Goal: Task Accomplishment & Management: Manage account settings

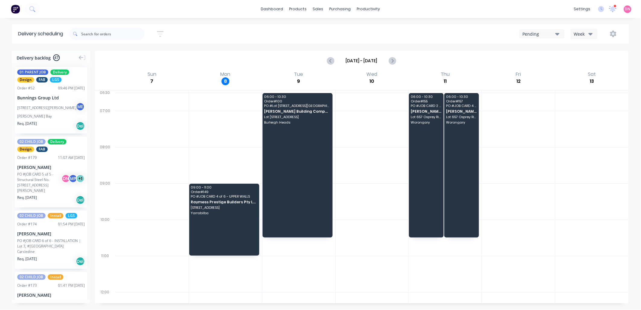
click at [597, 32] on button "Week" at bounding box center [584, 34] width 27 height 11
click at [591, 65] on div "Vehicle" at bounding box center [601, 62] width 60 height 12
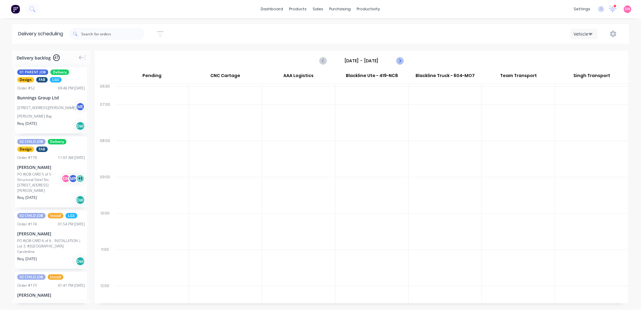
click at [399, 56] on button "Next page" at bounding box center [400, 61] width 12 height 12
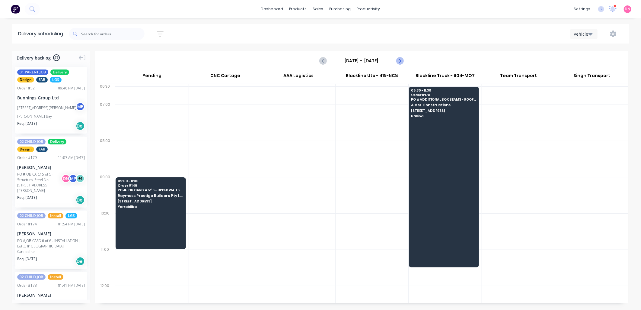
click at [399, 56] on button "Next page" at bounding box center [400, 61] width 12 height 12
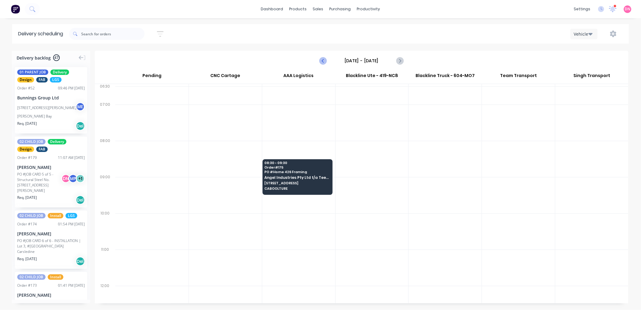
click at [322, 59] on icon "Previous page" at bounding box center [323, 60] width 7 height 7
type input "[DATE] - [DATE]"
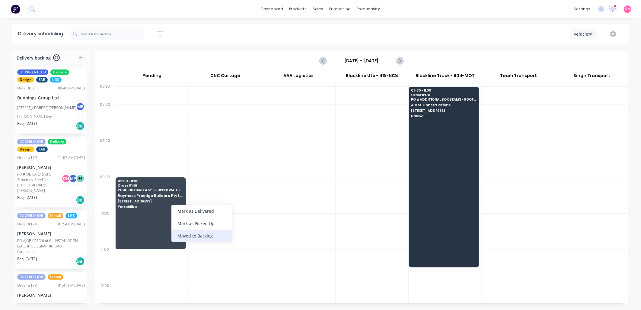
click at [176, 230] on div "Moved to Backlog" at bounding box center [202, 235] width 61 height 12
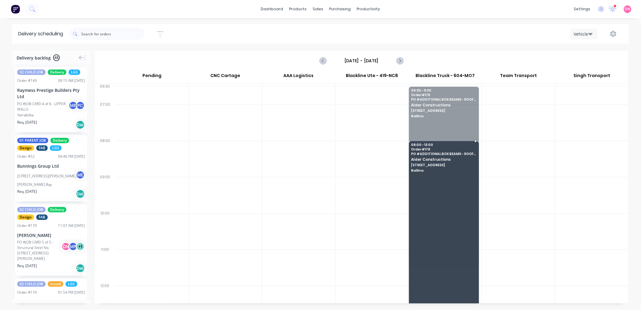
drag, startPoint x: 432, startPoint y: 136, endPoint x: 428, endPoint y: 188, distance: 51.8
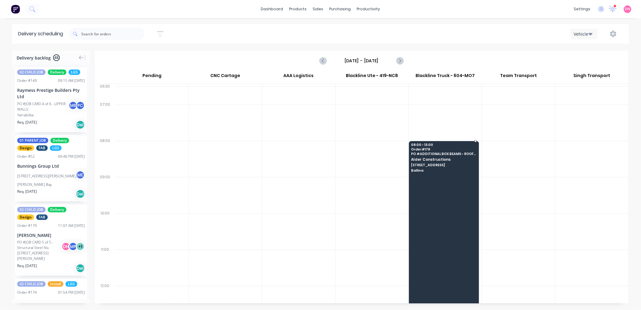
click at [434, 174] on div "08:00 - 13:00 Order # 178 PO # ADDITIONAL BOX BEAMS - ROOF RAISING SYSTEM Alder…" at bounding box center [443, 158] width 69 height 34
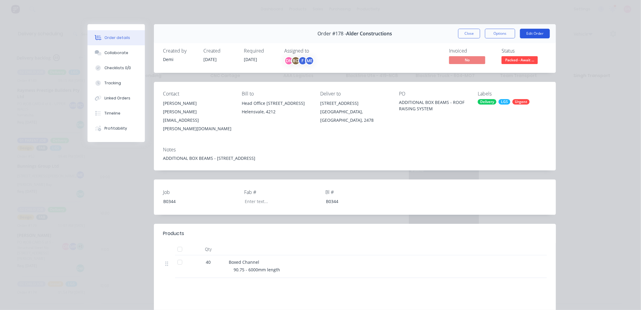
click at [528, 32] on button "Edit Order" at bounding box center [535, 34] width 30 height 10
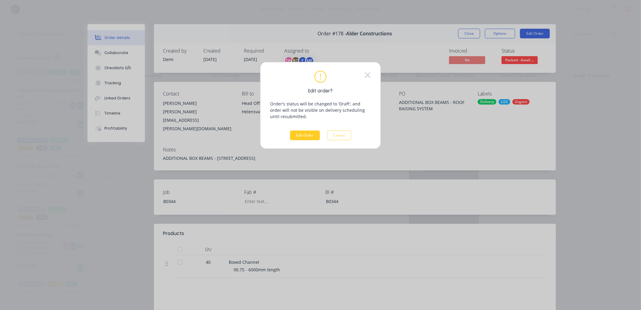
click at [315, 136] on button "Edit Order" at bounding box center [305, 135] width 30 height 10
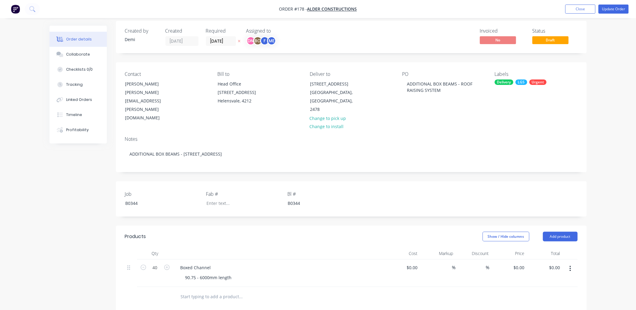
scroll to position [101, 0]
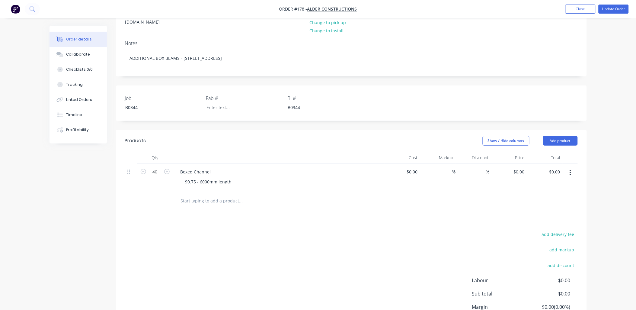
click at [212, 195] on input "text" at bounding box center [241, 201] width 121 height 12
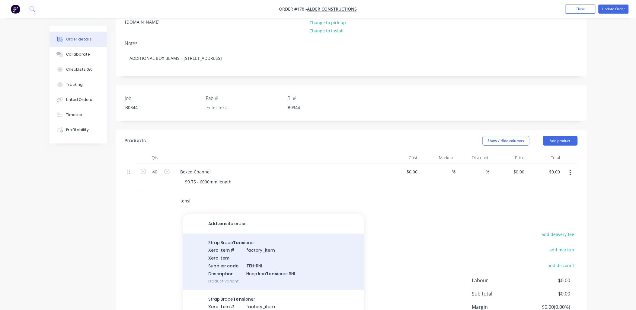
type input "tensi"
click at [242, 252] on div "Strap Brace Tensi oner Xero Item # factory_item Xero item Supplier code TEN-RNI…" at bounding box center [273, 261] width 181 height 56
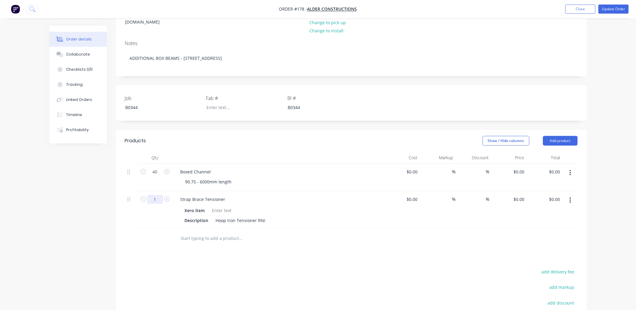
click at [156, 195] on input "1" at bounding box center [155, 199] width 16 height 9
type input "60"
click at [295, 230] on div at bounding box center [281, 239] width 217 height 20
click at [559, 136] on button "Add product" at bounding box center [560, 141] width 35 height 10
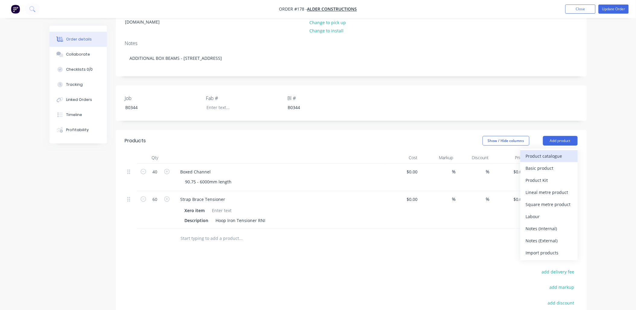
click at [562, 152] on div "Product catalogue" at bounding box center [549, 156] width 46 height 9
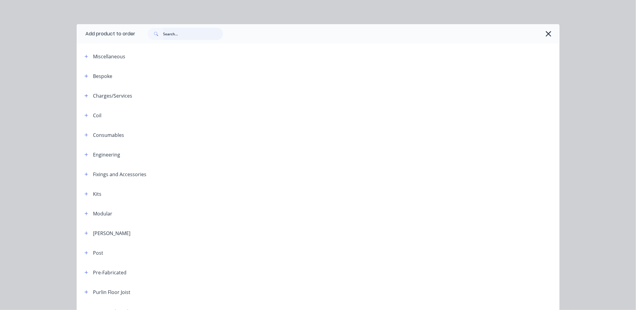
click at [201, 34] on input "text" at bounding box center [193, 34] width 60 height 12
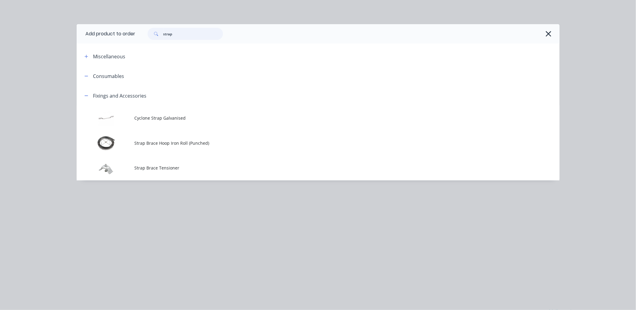
type input "strap"
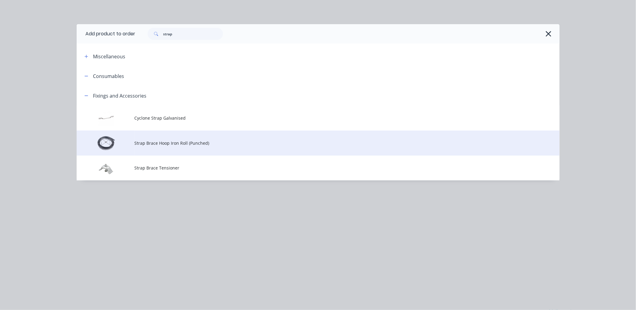
click at [153, 134] on td "Strap Brace Hoop Iron Roll (Punched)" at bounding box center [347, 142] width 425 height 25
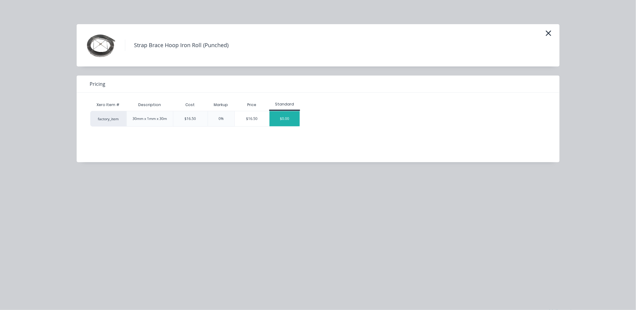
click at [282, 121] on div "$0.00" at bounding box center [285, 118] width 30 height 15
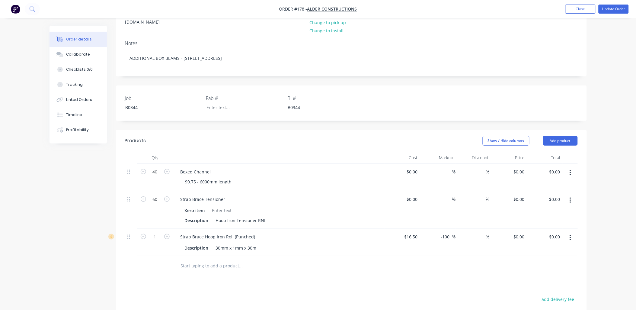
click at [192, 260] on input "text" at bounding box center [241, 266] width 121 height 12
type input "ICCONS THUNDERBOLT PRO HEX 16 X 100MM GAL"
click at [162, 256] on div at bounding box center [155, 266] width 36 height 20
click at [374, 261] on div "Products Show / Hide columns Add product Qty Cost Markup Discount Price Total 4…" at bounding box center [351, 275] width 471 height 291
drag, startPoint x: 358, startPoint y: 246, endPoint x: 313, endPoint y: 251, distance: 45.2
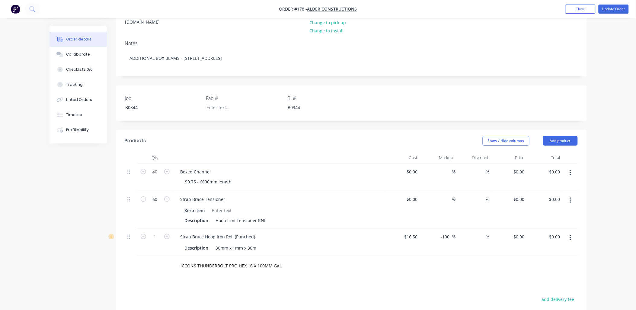
click at [357, 260] on div "ICCONS THUNDERBOLT PRO HEX 16 X 100MM GAL" at bounding box center [282, 266] width 213 height 12
click at [295, 260] on input "ICCONS THUNDERBOLT PRO HEX 16 X 100MM GAL" at bounding box center [241, 266] width 121 height 12
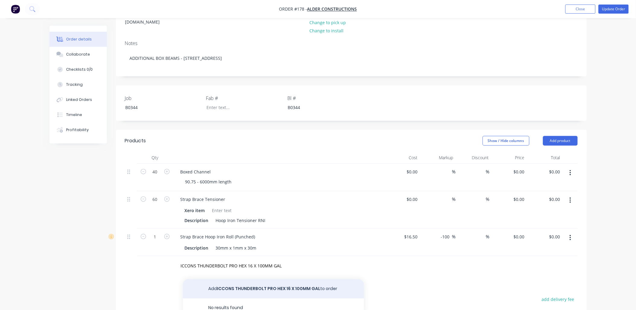
click at [303, 279] on button "Add ICCONS THUNDERBOLT PRO HEX 16 X 100MM GAL to order" at bounding box center [273, 288] width 181 height 19
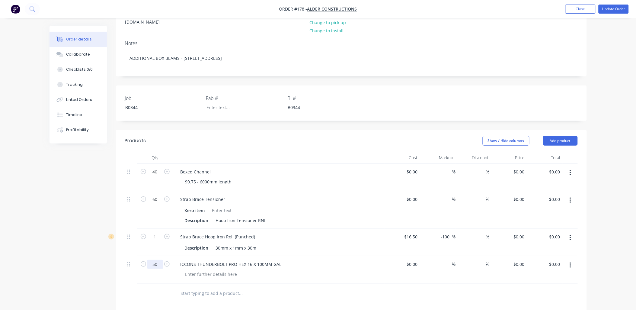
type input "50"
click at [283, 287] on input "text" at bounding box center [241, 293] width 121 height 12
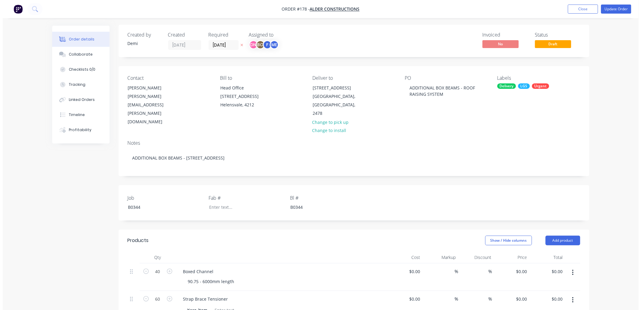
scroll to position [0, 0]
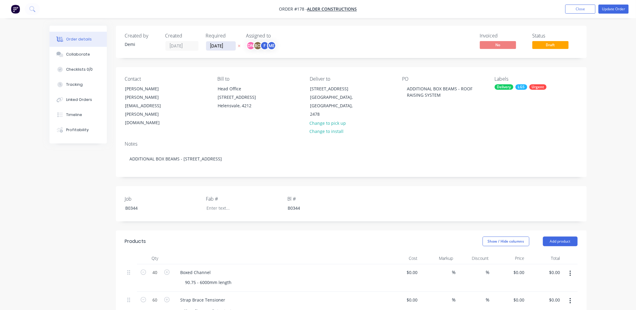
click at [206, 44] on input "02/09/25" at bounding box center [221, 45] width 30 height 9
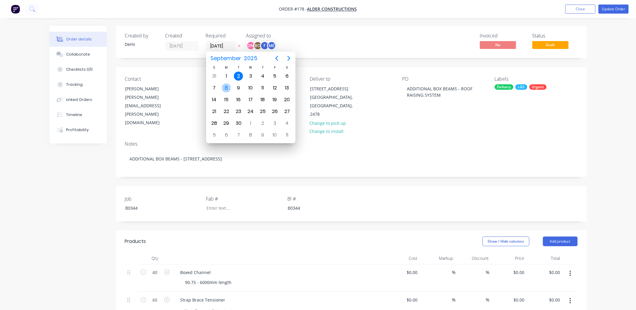
click at [225, 90] on div "8" at bounding box center [226, 87] width 9 height 9
type input "[DATE]"
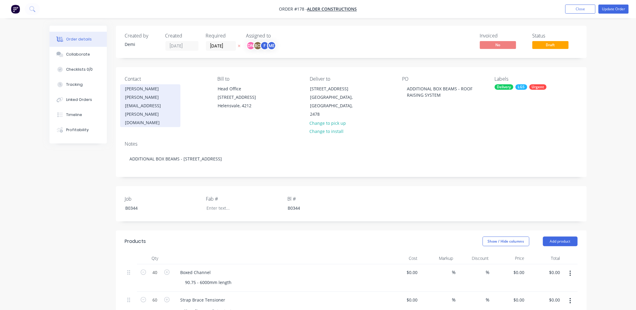
click at [174, 97] on div "brad.perske@aldercon.com.au" at bounding box center [150, 110] width 50 height 34
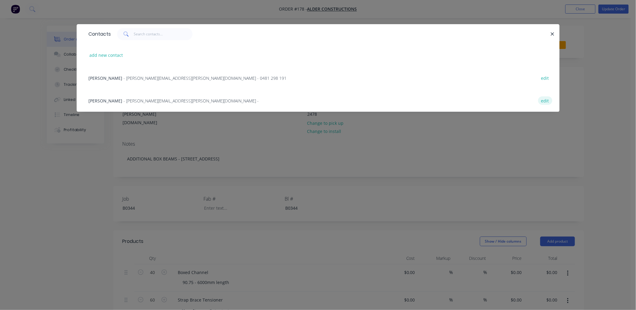
click at [543, 102] on button "edit" at bounding box center [545, 100] width 14 height 8
select select "AU"
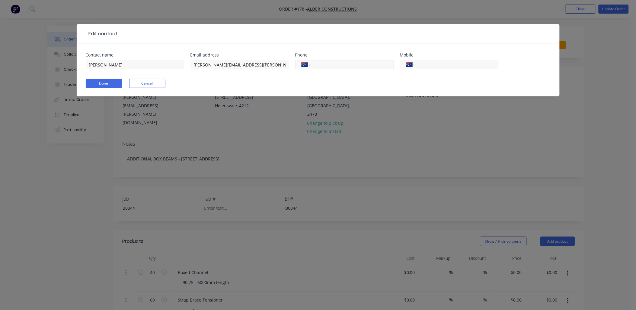
click at [348, 64] on input "tel" at bounding box center [351, 64] width 72 height 7
drag, startPoint x: 370, startPoint y: 61, endPoint x: 309, endPoint y: 58, distance: 60.5
click at [309, 58] on div "Phone International Afghanistan Åland Islands Albania Algeria American Samoa An…" at bounding box center [344, 65] width 99 height 24
type input "0419 342 723"
click at [444, 63] on input "tel" at bounding box center [456, 64] width 72 height 7
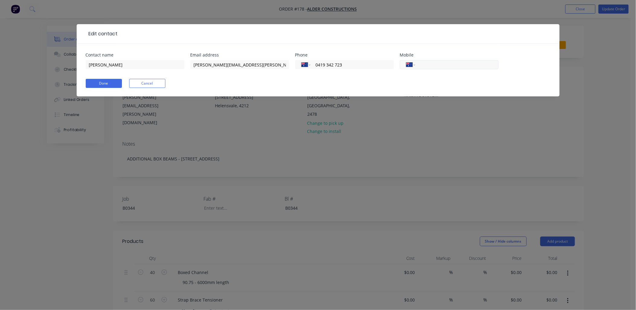
paste input "0419 342 723"
type input "0419 342 723"
drag, startPoint x: 356, startPoint y: 64, endPoint x: 216, endPoint y: 68, distance: 140.2
click at [216, 68] on div "Contact name Brad Perske Email address brad.perske@aldercon.com.au Phone Intern…" at bounding box center [318, 65] width 465 height 24
click at [108, 83] on button "Done" at bounding box center [104, 83] width 36 height 9
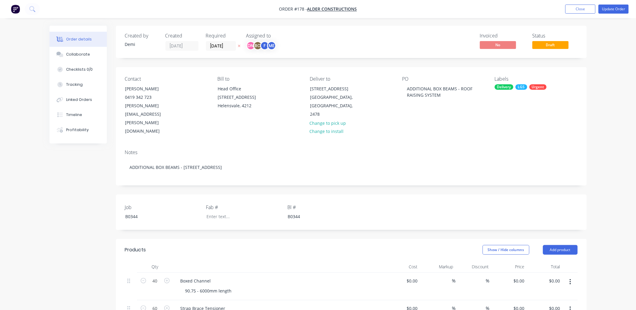
click at [449, 83] on div "PO ADDITIONAL BOX BEAMS - ROOF RAISING SYSTEM" at bounding box center [443, 105] width 83 height 59
drag, startPoint x: 449, startPoint y: 94, endPoint x: 453, endPoint y: 91, distance: 5.4
click at [449, 94] on div "ADDITIONAL BOX BEAMS - ROOF RAISING SYSTEM" at bounding box center [439, 91] width 75 height 15
click at [456, 87] on div "ADDITIONAL BOX BEAMS - ROOF RAISING SYSTEM" at bounding box center [439, 91] width 75 height 15
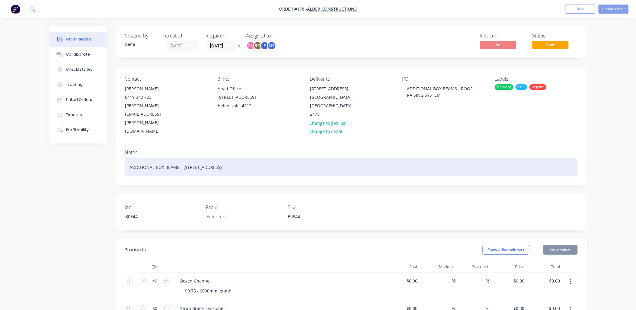
click at [183, 158] on div "ADDITIONAL BOX BEAMS - [STREET_ADDRESS]" at bounding box center [351, 167] width 453 height 18
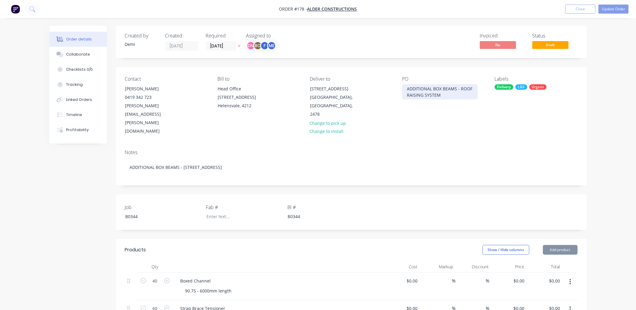
click at [414, 91] on div "ADDITIONAL BOX BEAMS - ROOF RAISING SYSTEM" at bounding box center [439, 91] width 75 height 15
click at [619, 6] on button "Update Order" at bounding box center [614, 9] width 30 height 9
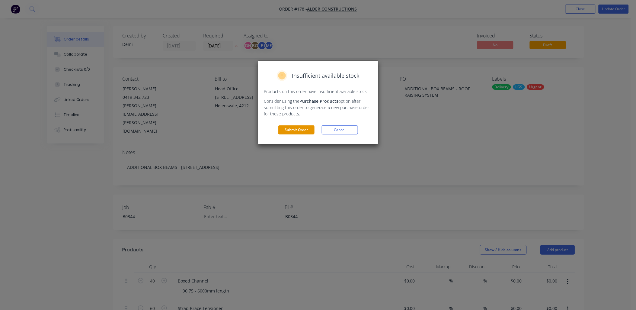
click at [289, 128] on button "Submit Order" at bounding box center [296, 129] width 36 height 9
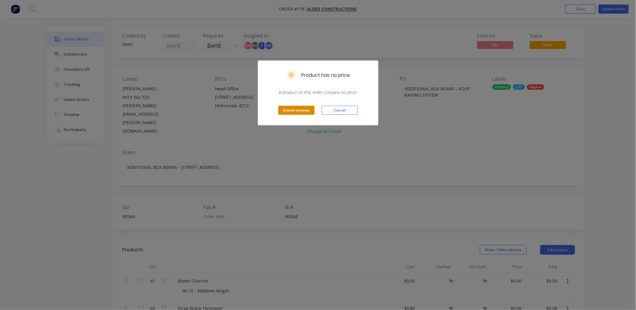
click at [302, 106] on button "Submit anyway" at bounding box center [296, 110] width 36 height 9
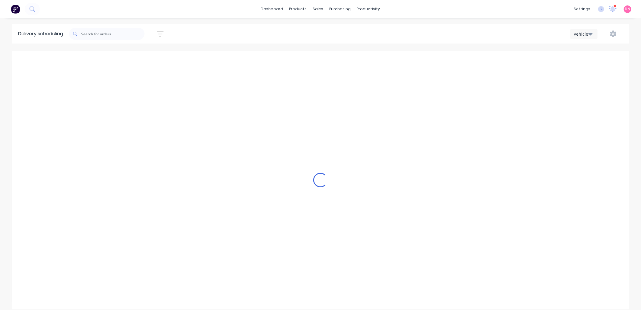
type input "[DATE] - [DATE]"
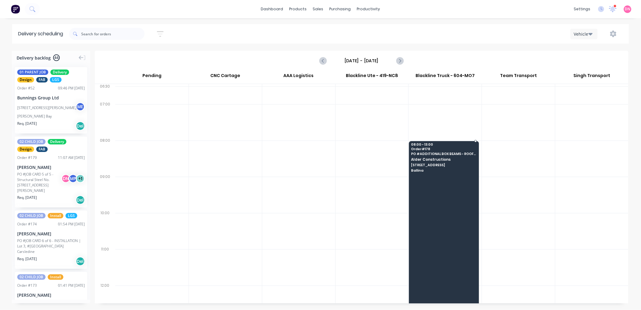
click at [427, 204] on div at bounding box center [444, 231] width 70 height 180
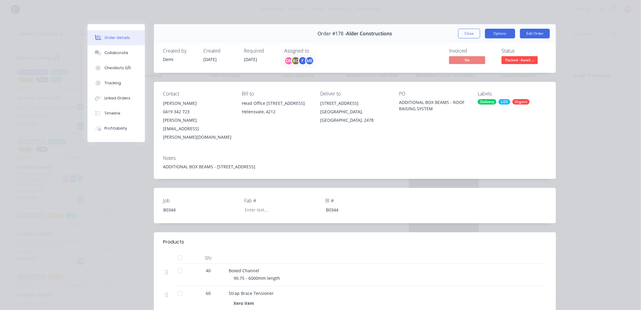
click at [489, 34] on button "Options" at bounding box center [500, 34] width 30 height 10
click at [489, 73] on div "Delivery Docket" at bounding box center [483, 73] width 53 height 9
click at [489, 73] on div "Standard" at bounding box center [483, 73] width 53 height 9
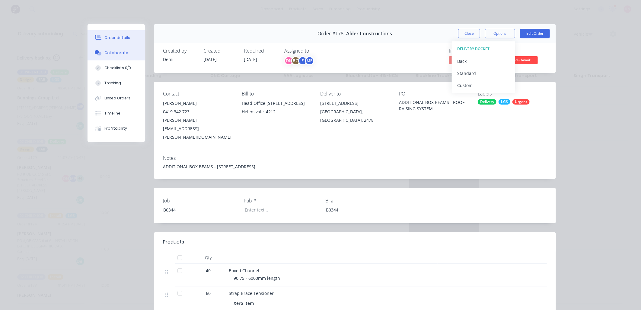
click at [116, 53] on div "Collaborate" at bounding box center [116, 52] width 24 height 5
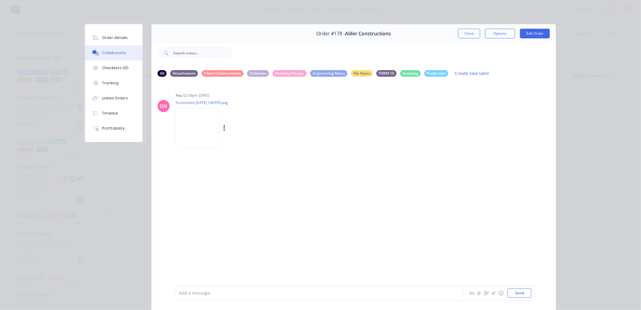
click at [219, 126] on img at bounding box center [197, 128] width 43 height 40
click at [493, 294] on icon "button" at bounding box center [494, 293] width 4 height 4
click at [201, 261] on icon at bounding box center [203, 259] width 5 height 5
click at [492, 291] on icon "button" at bounding box center [494, 293] width 4 height 4
click at [524, 293] on button "Send" at bounding box center [520, 292] width 24 height 9
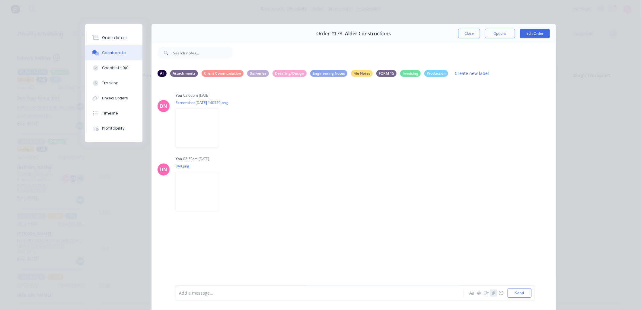
click at [494, 292] on button "button" at bounding box center [493, 292] width 7 height 7
click at [242, 285] on div at bounding box center [355, 273] width 353 height 31
drag, startPoint x: 203, startPoint y: 292, endPoint x: 216, endPoint y: 284, distance: 14.5
click at [204, 291] on div at bounding box center [311, 293] width 264 height 6
click at [516, 297] on button "Send" at bounding box center [520, 292] width 24 height 9
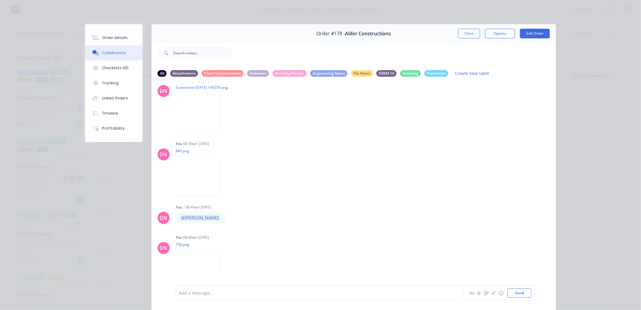
scroll to position [23, 0]
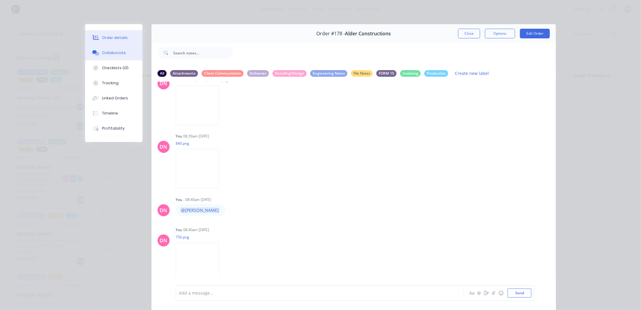
click at [118, 39] on div "Order details" at bounding box center [115, 37] width 26 height 5
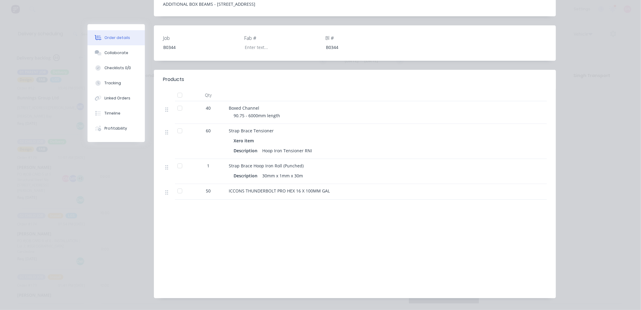
scroll to position [0, 0]
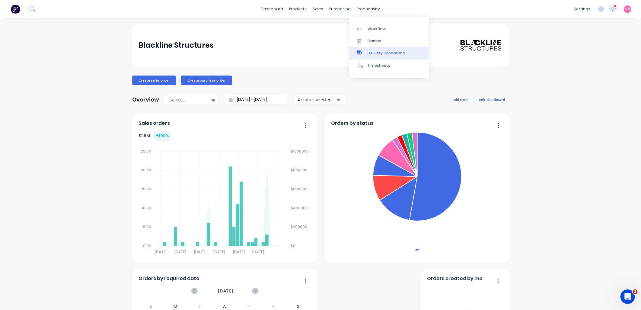
click at [374, 49] on link "Delivery Scheduling" at bounding box center [390, 53] width 80 height 12
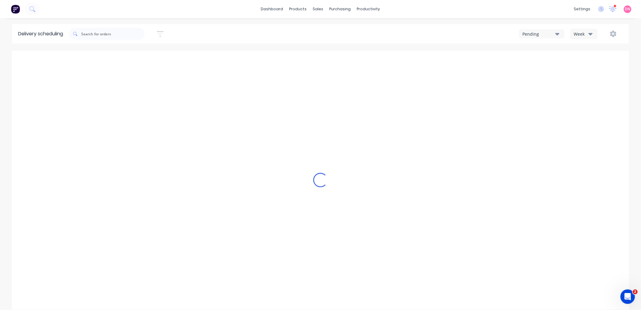
click at [587, 35] on div "Week" at bounding box center [583, 34] width 18 height 6
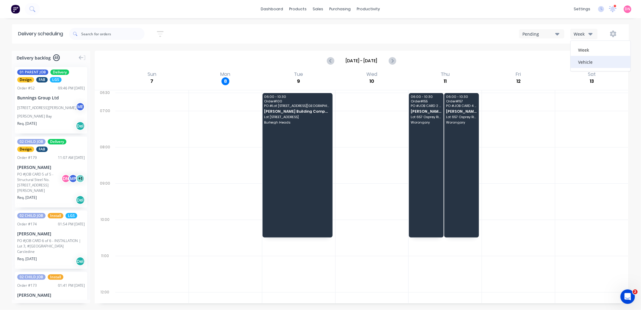
click at [587, 65] on div "Vehicle" at bounding box center [601, 62] width 60 height 12
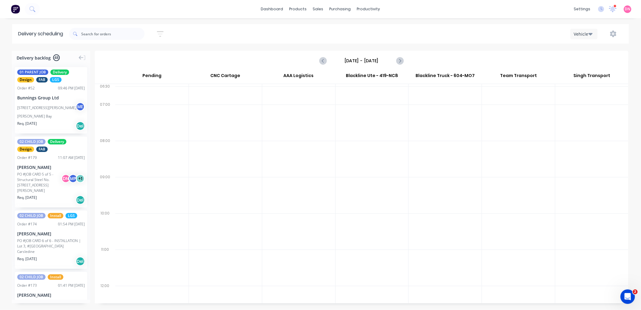
click at [407, 61] on div "[DATE] - [DATE]" at bounding box center [361, 60] width 533 height 19
click at [405, 61] on button "Next page" at bounding box center [400, 61] width 12 height 12
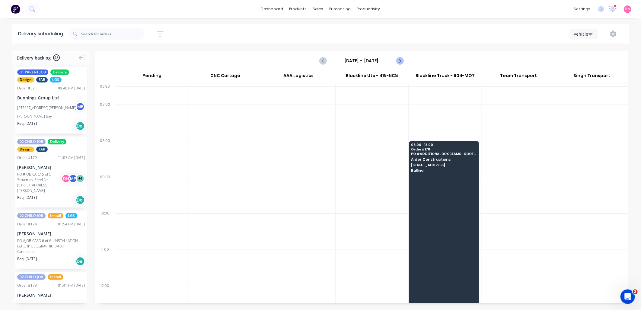
click at [405, 61] on button "Next page" at bounding box center [400, 61] width 12 height 12
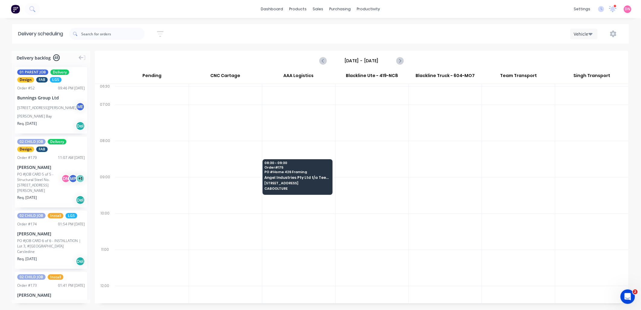
click at [330, 65] on div "[DATE] - [DATE]" at bounding box center [361, 61] width 83 height 10
click at [325, 63] on icon "Previous page" at bounding box center [323, 60] width 7 height 7
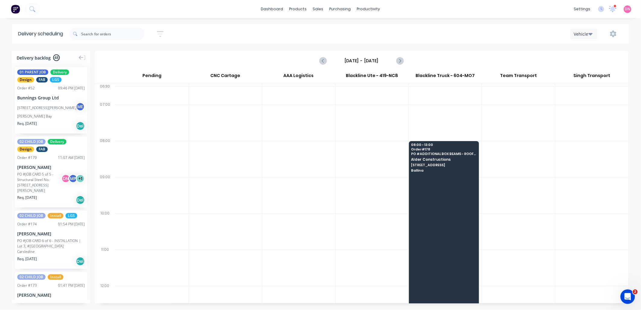
drag, startPoint x: 325, startPoint y: 63, endPoint x: 447, endPoint y: 50, distance: 123.2
click at [447, 50] on div "Delivery scheduling Sort by Most recent Created date Required date Order number…" at bounding box center [320, 167] width 641 height 286
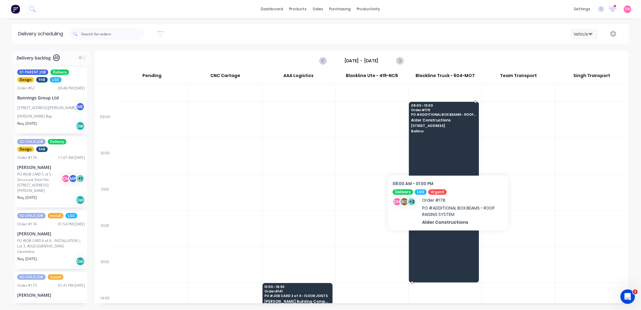
scroll to position [75, 0]
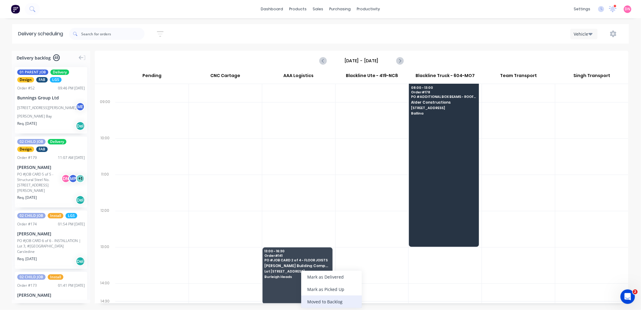
click at [331, 299] on div "Moved to Backlog" at bounding box center [331, 301] width 61 height 12
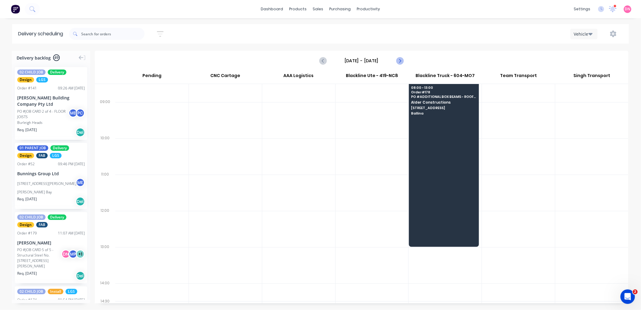
click at [399, 60] on icon "Next page" at bounding box center [399, 60] width 7 height 7
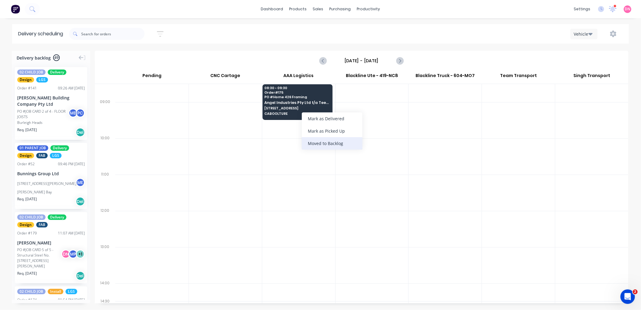
click at [332, 146] on div "Moved to Backlog" at bounding box center [332, 143] width 61 height 12
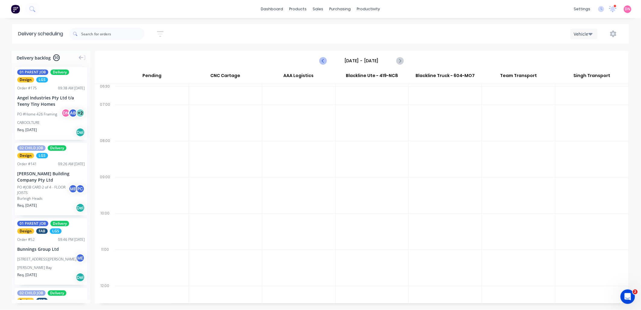
click at [324, 63] on icon "Previous page" at bounding box center [323, 60] width 7 height 7
type input "[DATE] - [DATE]"
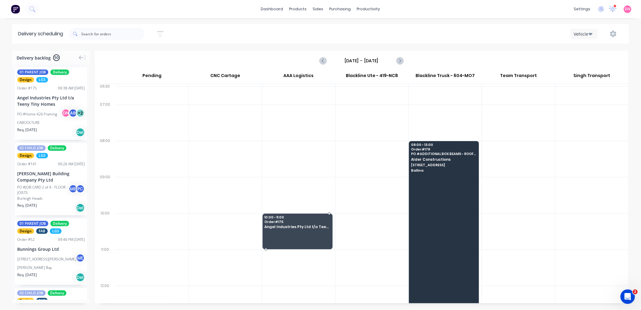
drag, startPoint x: 43, startPoint y: 92, endPoint x: 306, endPoint y: 223, distance: 293.6
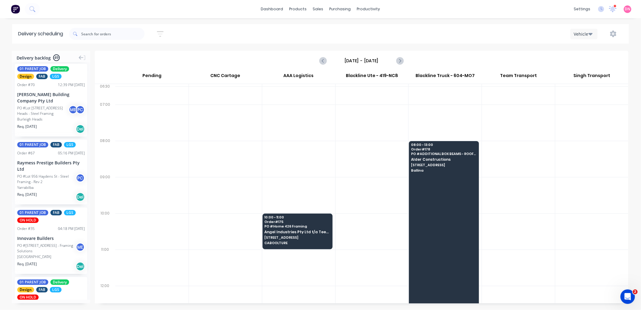
scroll to position [3064, 0]
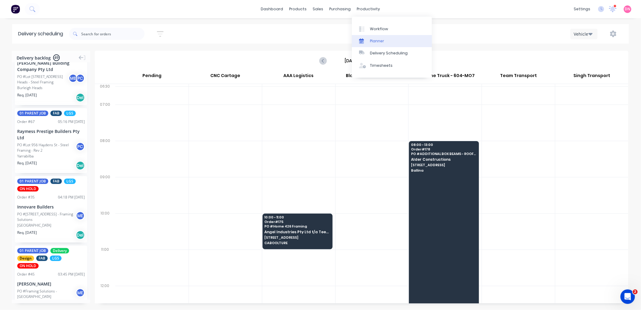
click at [367, 38] on link "Planner" at bounding box center [392, 41] width 80 height 12
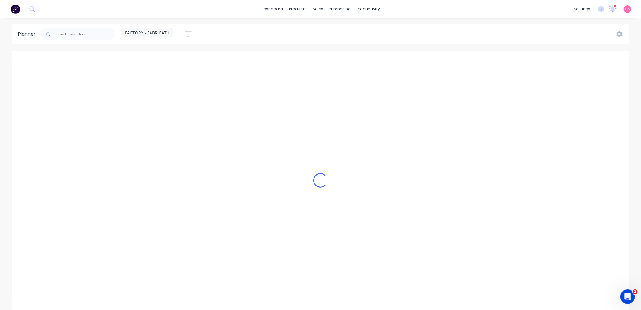
scroll to position [0, 0]
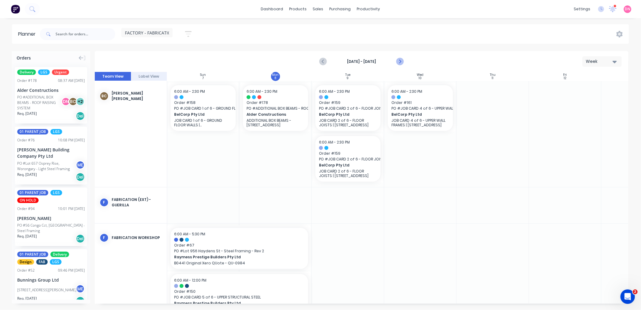
click at [402, 63] on icon "Next page" at bounding box center [399, 61] width 7 height 7
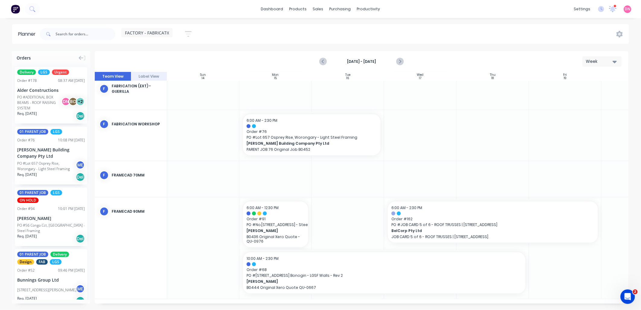
scroll to position [65, 0]
click at [318, 63] on button "Previous page" at bounding box center [323, 62] width 12 height 12
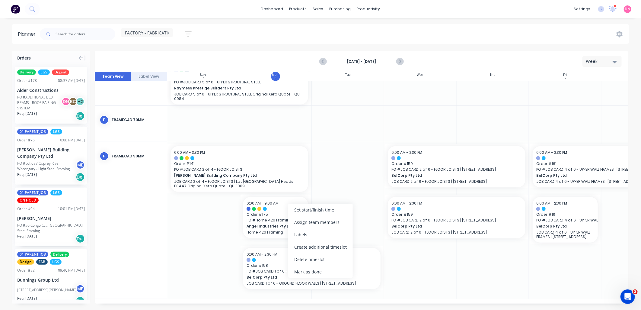
scroll to position [213, 0]
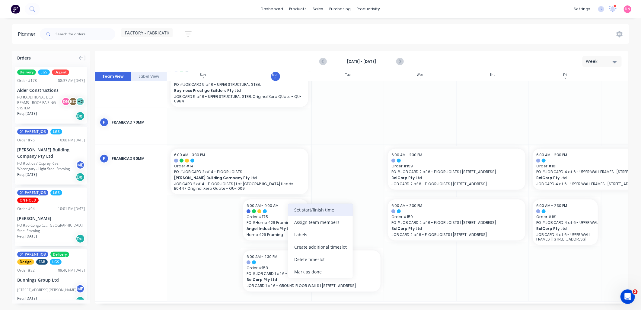
click at [297, 215] on div "Set start/finish time" at bounding box center [320, 210] width 65 height 12
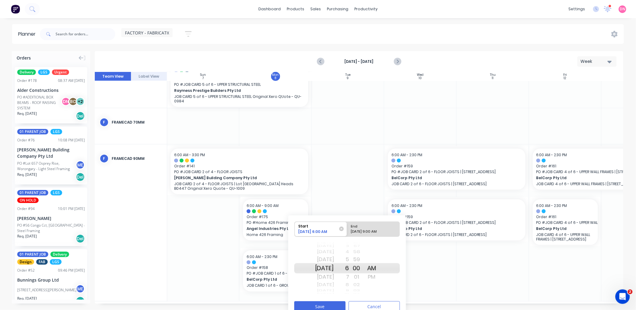
click at [367, 234] on div "[DATE] 9:00 AM" at bounding box center [371, 233] width 44 height 8
click at [348, 234] on input "End [DATE] 9:00 AM" at bounding box center [347, 229] width 0 height 15
radio input "true"
click at [357, 276] on div "[DATE] [DATE] [DATE] [DATE] [DATE] [DATE] [DATE] [DATE] [DATE] [DATE] [DATE] [D…" at bounding box center [347, 268] width 106 height 57
click at [349, 277] on div "10" at bounding box center [341, 277] width 15 height 10
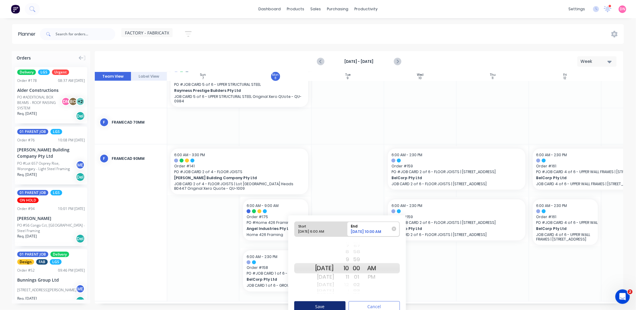
click at [338, 307] on button "Save" at bounding box center [319, 306] width 51 height 11
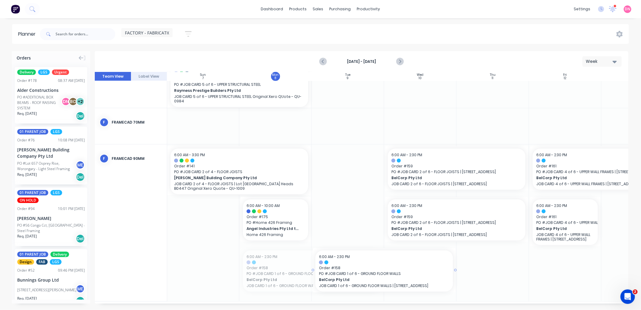
drag, startPoint x: 307, startPoint y: 289, endPoint x: 323, endPoint y: 287, distance: 15.8
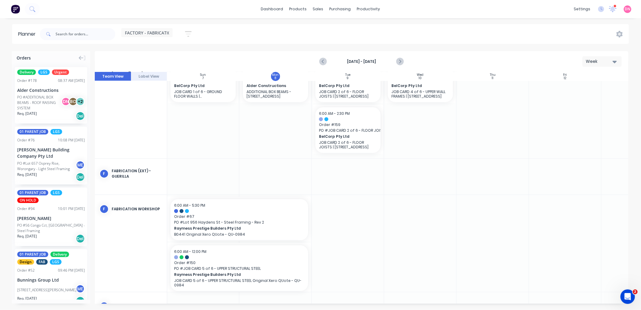
scroll to position [0, 0]
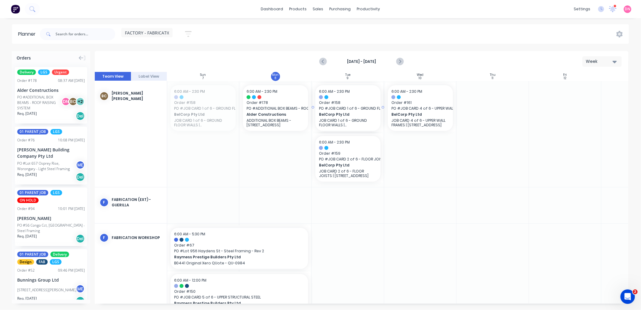
drag, startPoint x: 200, startPoint y: 110, endPoint x: 345, endPoint y: 123, distance: 146.1
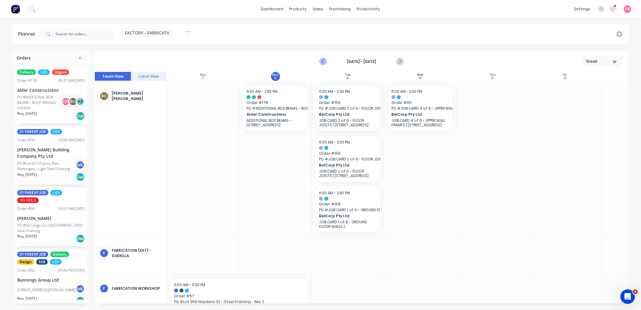
click at [320, 56] on button "Previous page" at bounding box center [323, 62] width 12 height 12
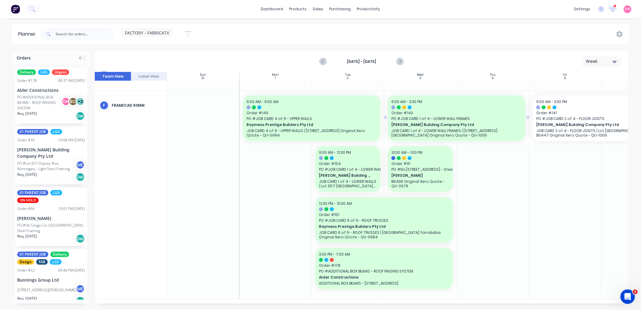
scroll to position [272, 0]
click at [400, 60] on icon "Next page" at bounding box center [399, 61] width 7 height 7
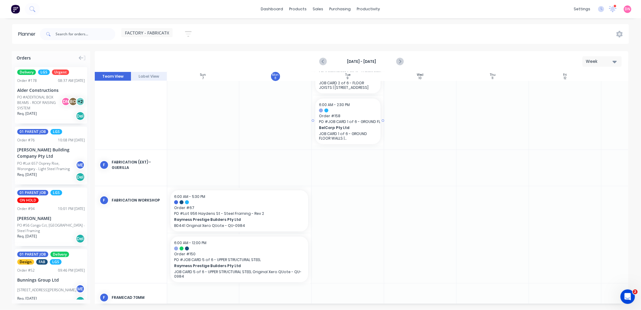
scroll to position [213, 0]
